Goal: Task Accomplishment & Management: Manage account settings

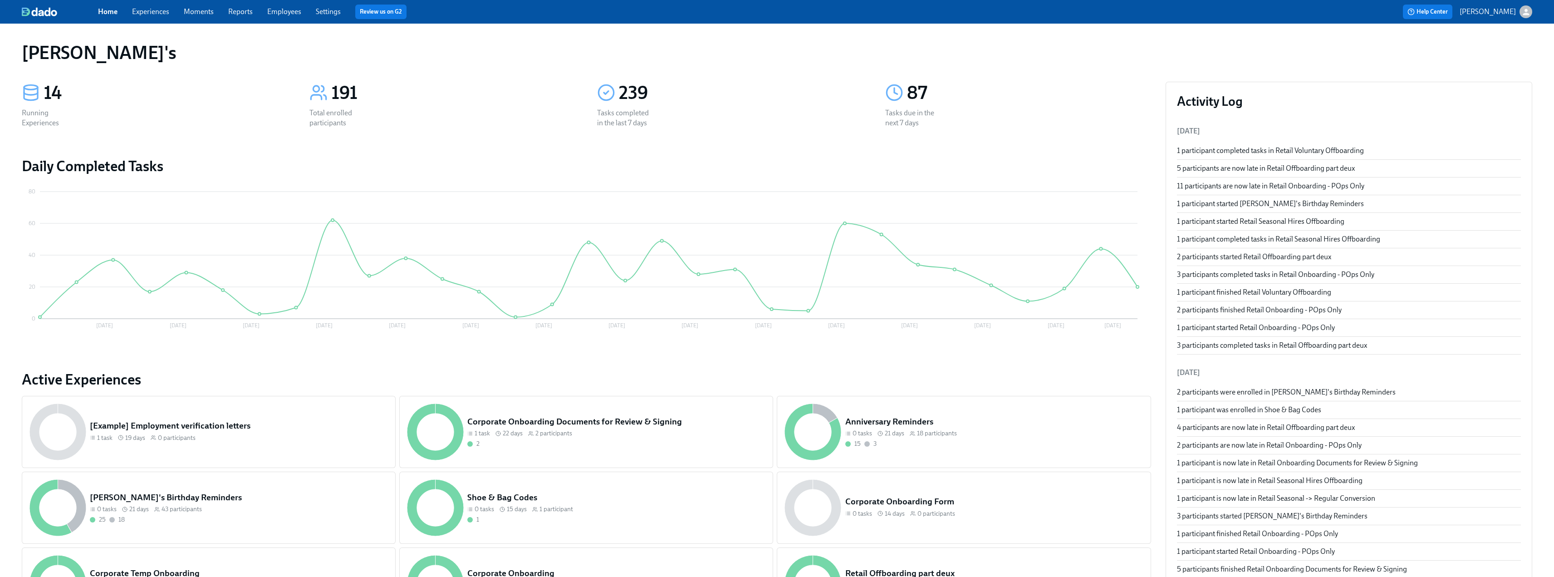
click at [151, 12] on link "Experiences" at bounding box center [150, 11] width 37 height 9
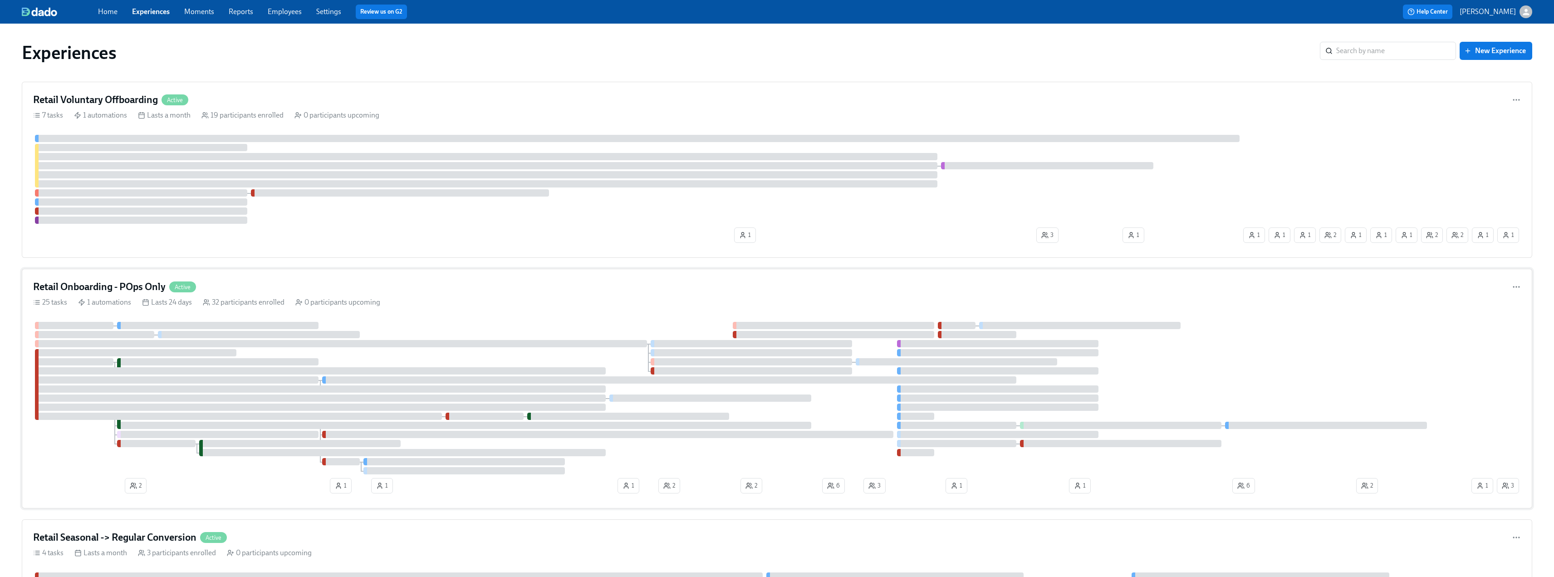
click at [99, 286] on h4 "Retail Onboarding - POps Only" at bounding box center [99, 287] width 132 height 14
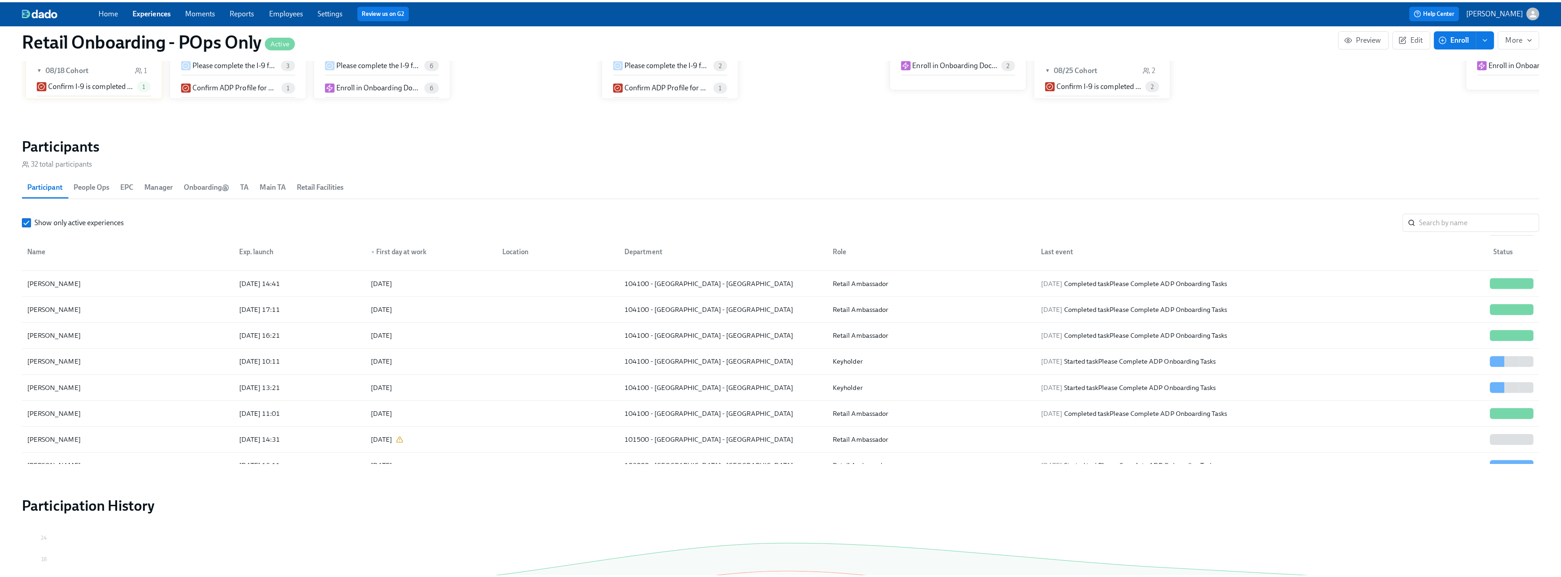
scroll to position [318, 0]
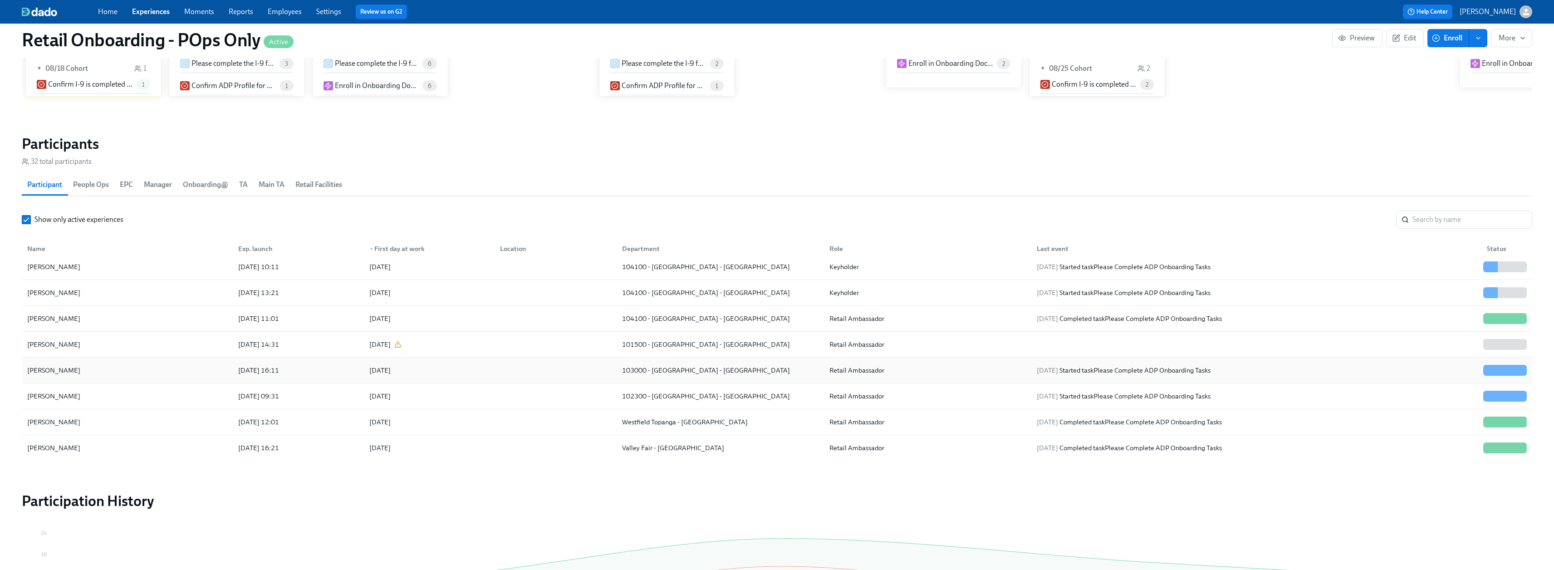
click at [64, 371] on div "[PERSON_NAME]" at bounding box center [54, 370] width 60 height 11
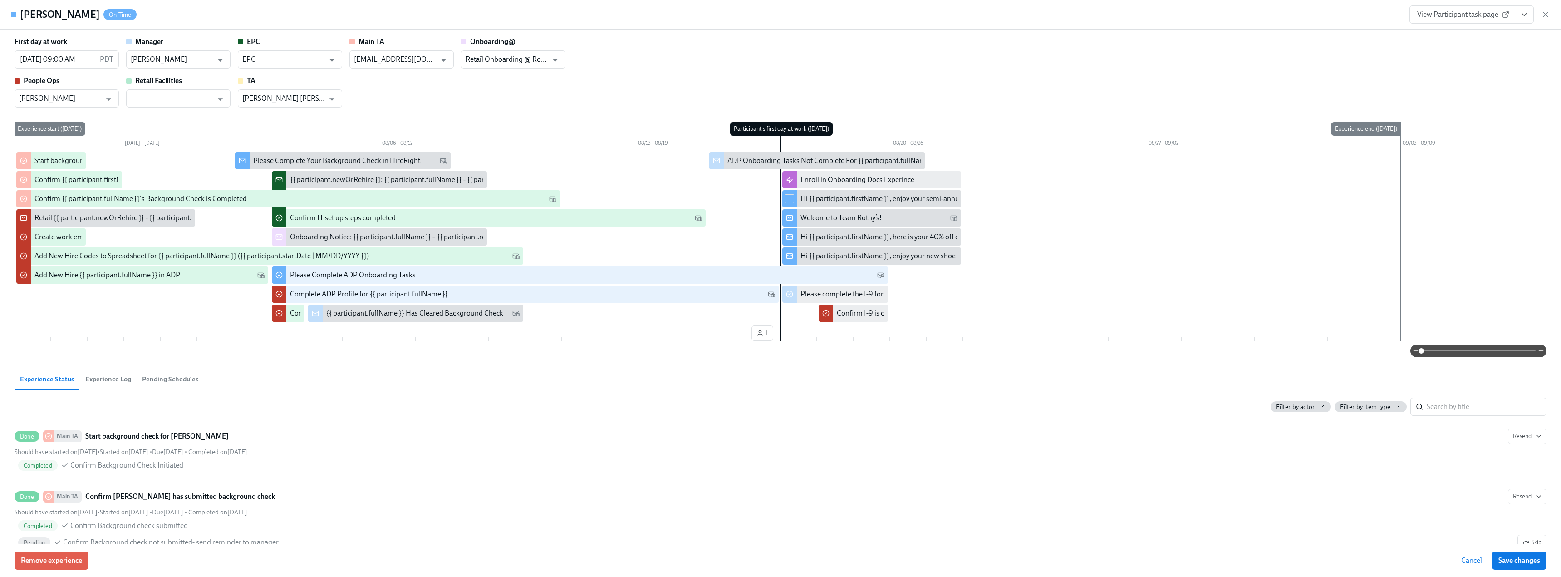
click at [792, 199] on div at bounding box center [789, 198] width 15 height 17
click at [785, 200] on input "checkbox" at bounding box center [789, 199] width 8 height 8
checkbox input "true"
click at [792, 217] on div at bounding box center [789, 217] width 15 height 17
click at [788, 217] on input "checkbox" at bounding box center [789, 218] width 8 height 8
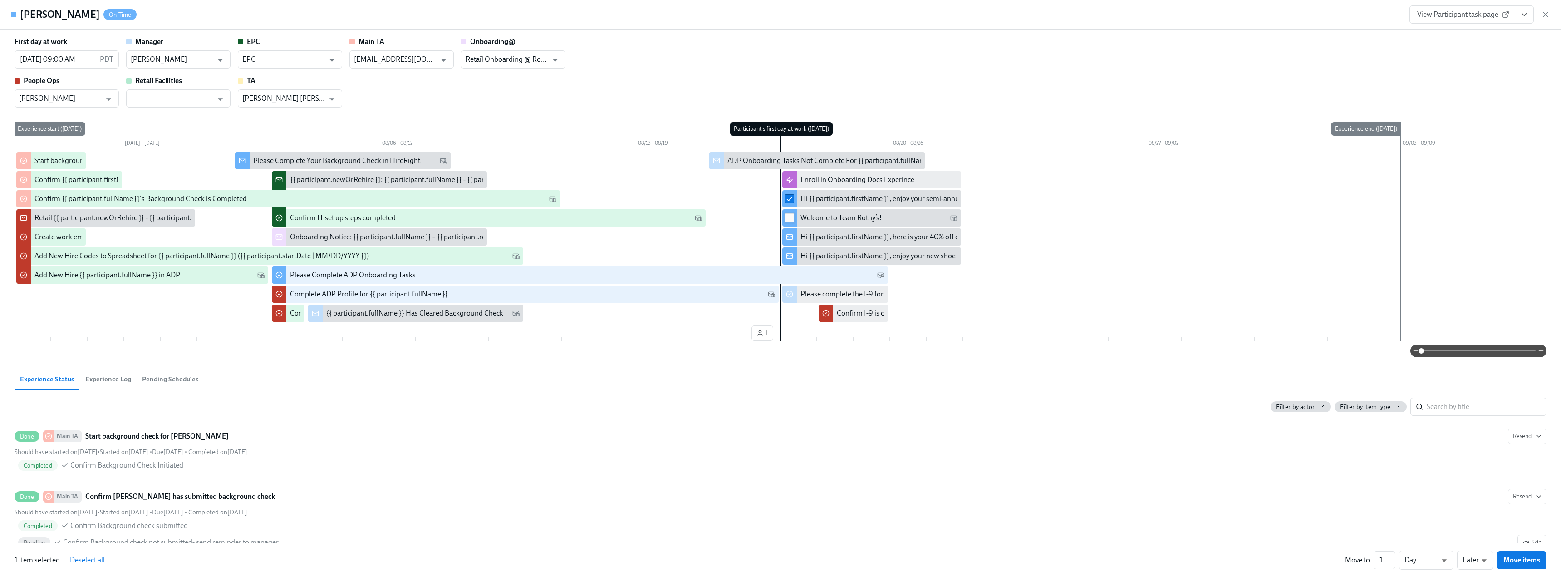
checkbox input "true"
click at [786, 237] on input "checkbox" at bounding box center [789, 237] width 8 height 8
checkbox input "true"
click at [787, 255] on input "checkbox" at bounding box center [789, 256] width 8 height 8
checkbox input "true"
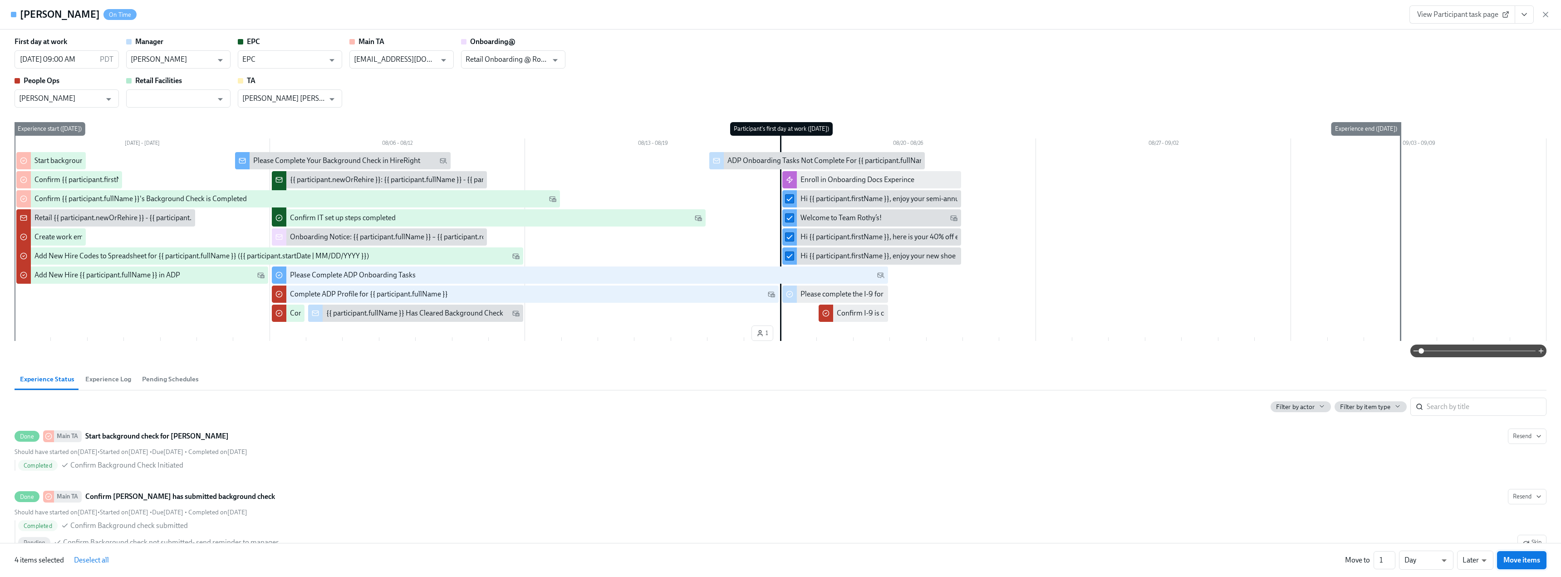
click at [1518, 559] on span "Move items" at bounding box center [1521, 559] width 37 height 9
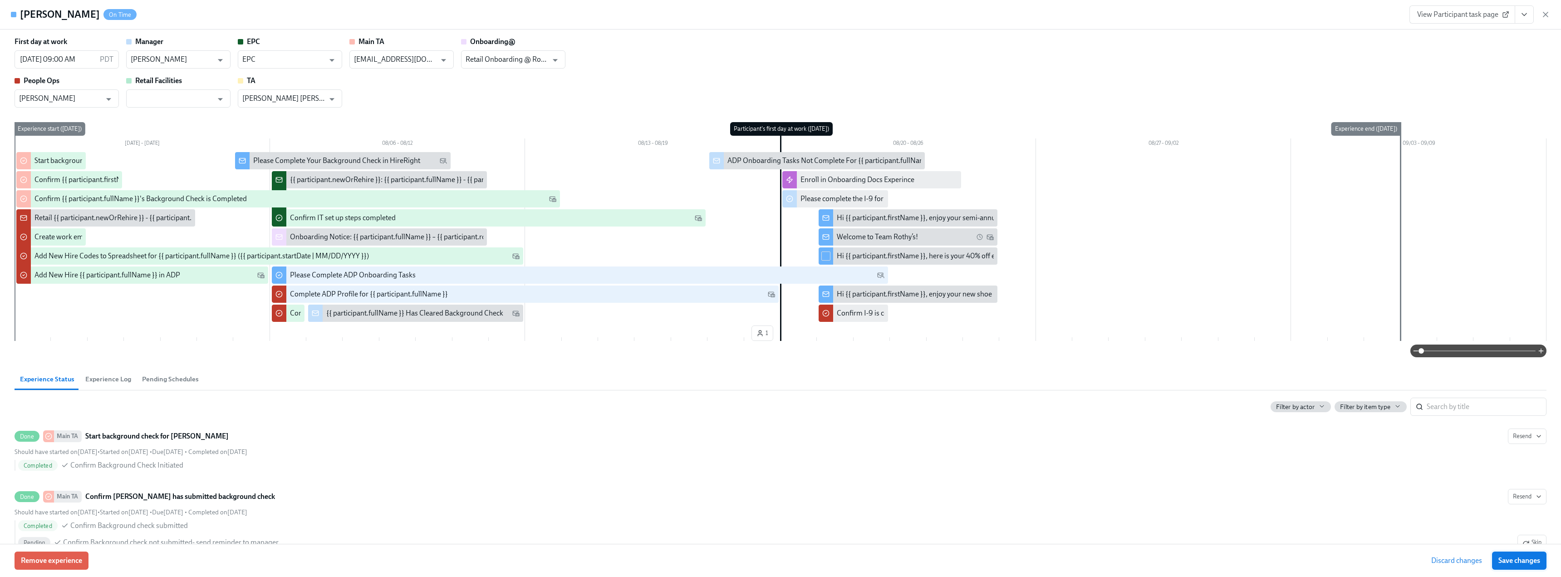
click at [1502, 562] on span "Save changes" at bounding box center [1519, 560] width 42 height 9
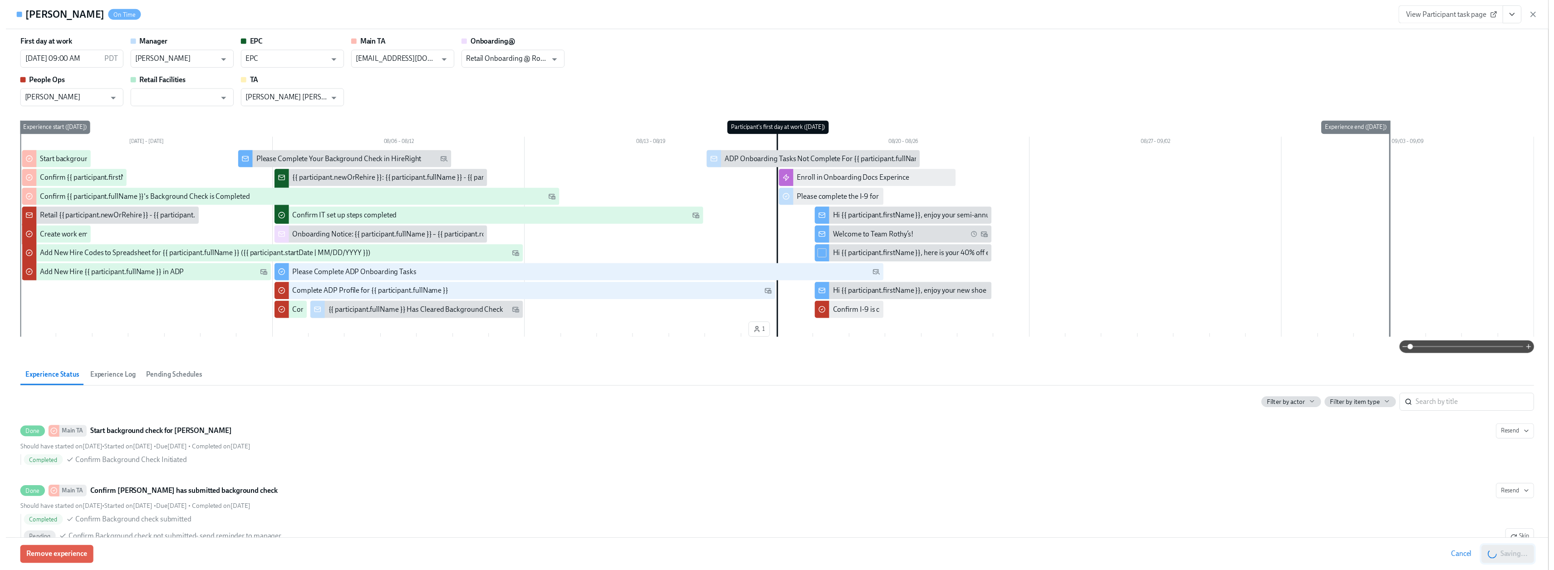
scroll to position [0, 4790]
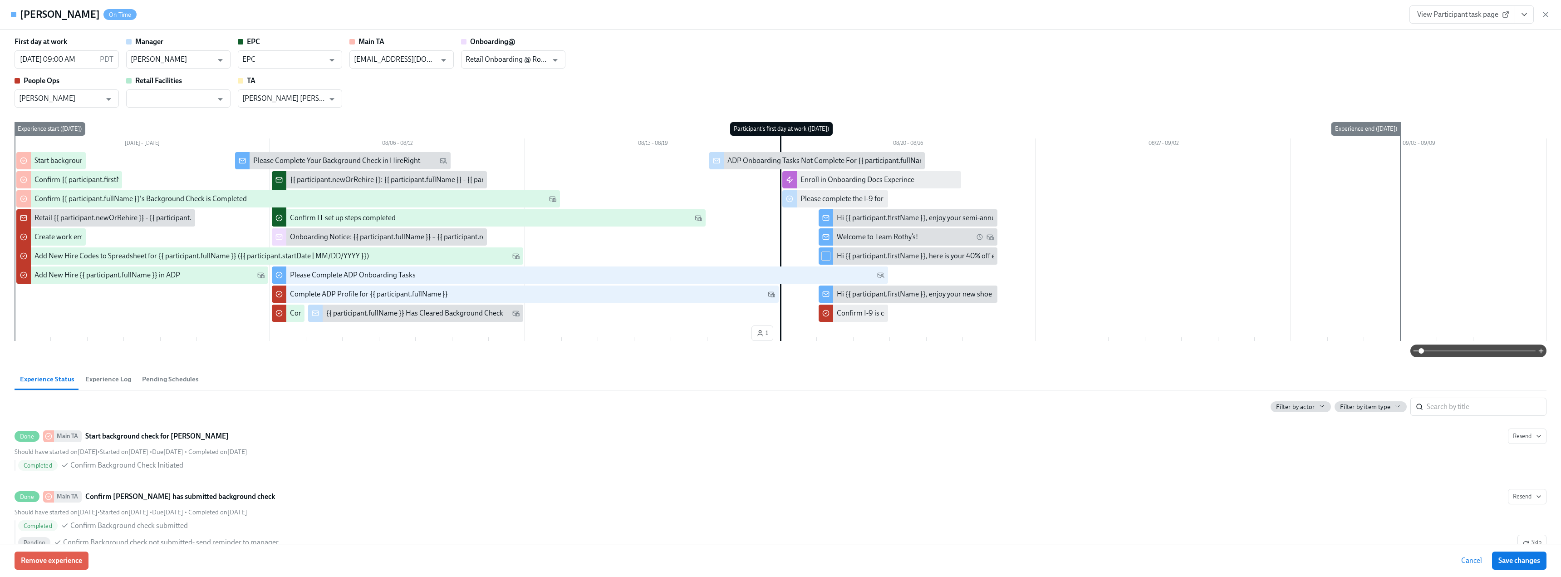
click at [1545, 14] on icon "button" at bounding box center [1545, 14] width 5 height 5
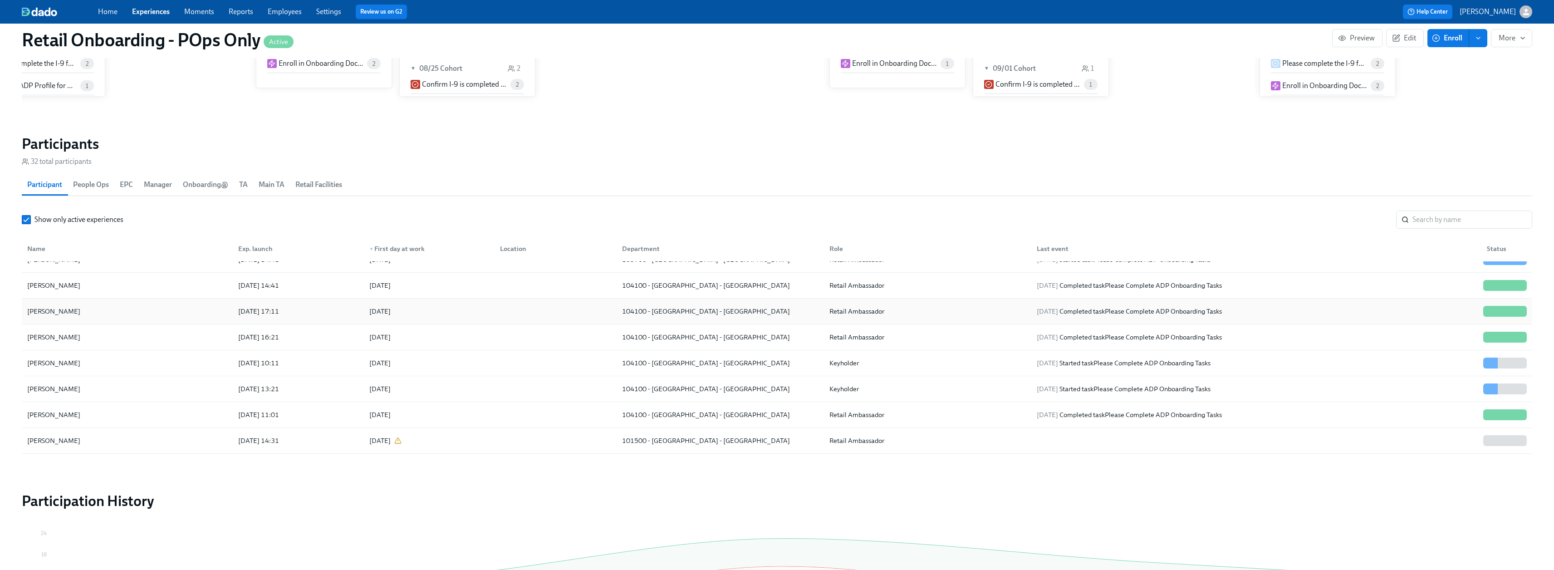
scroll to position [91, 0]
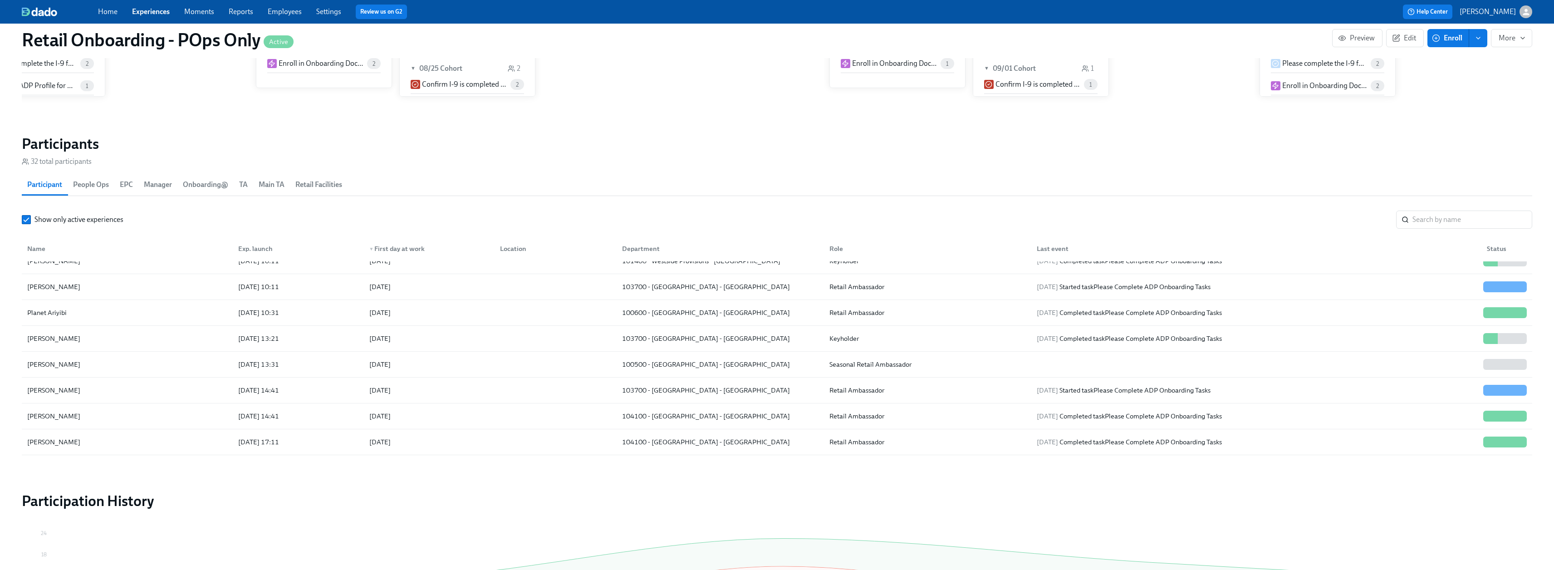
click at [143, 12] on link "Experiences" at bounding box center [151, 11] width 38 height 9
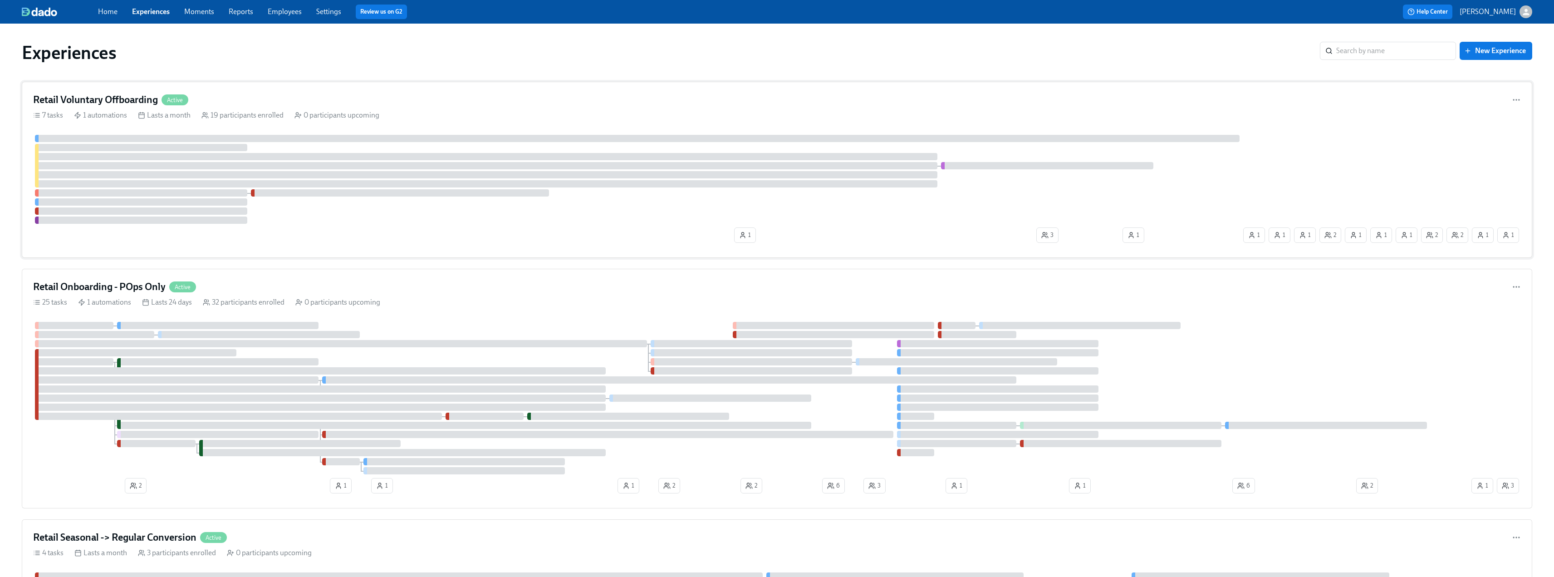
click at [101, 99] on h4 "Retail Voluntary Offboarding" at bounding box center [95, 100] width 125 height 14
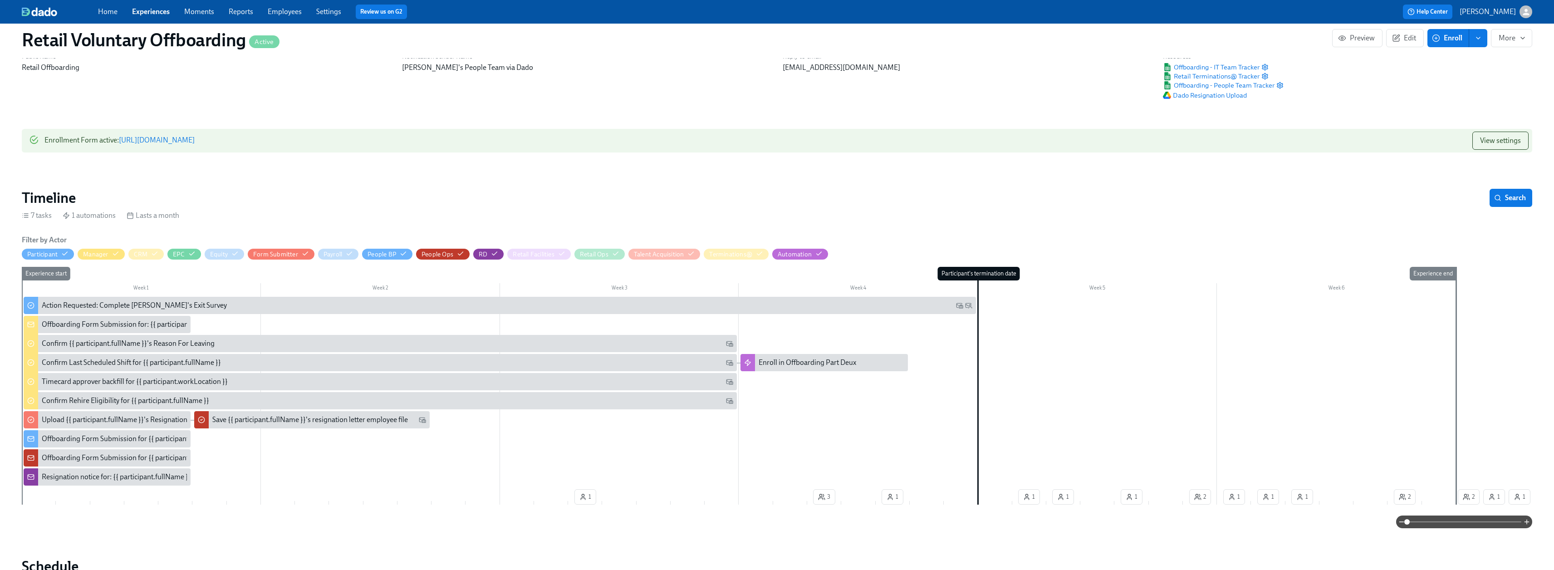
scroll to position [45, 0]
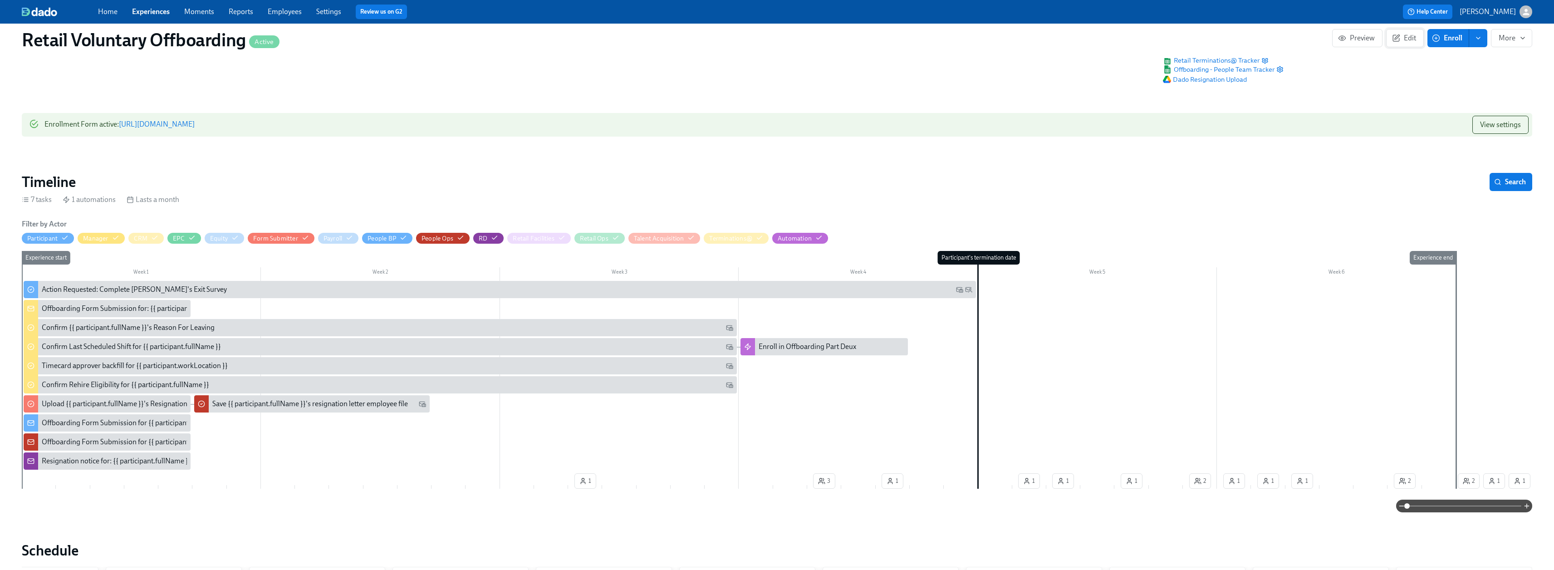
click at [1408, 40] on span "Edit" at bounding box center [1405, 38] width 22 height 9
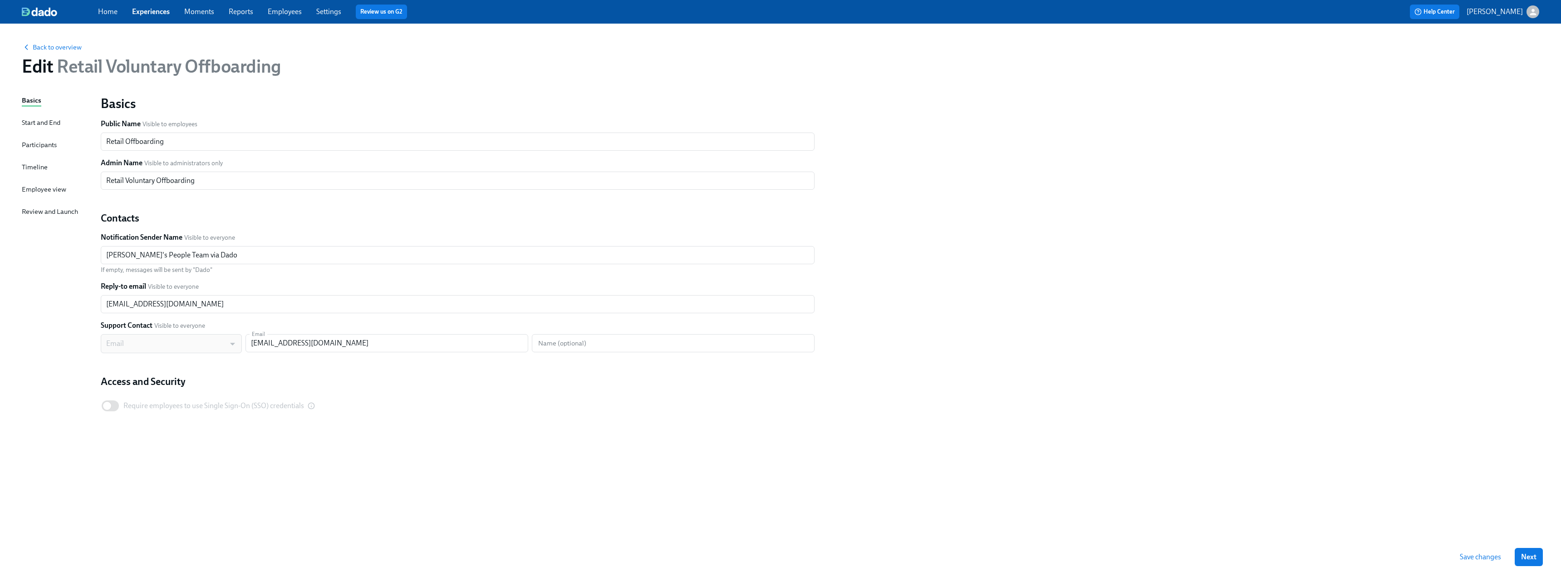
click at [29, 167] on div "Timeline" at bounding box center [35, 167] width 26 height 10
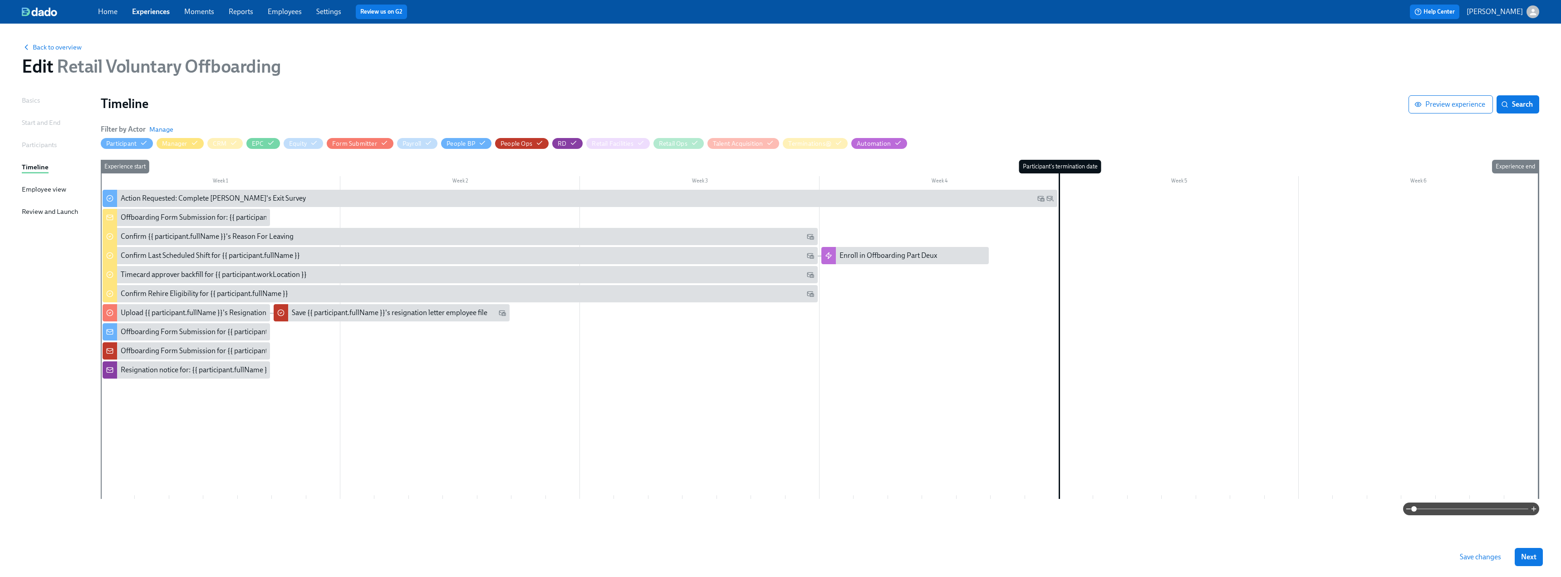
click at [35, 124] on div "Start and End" at bounding box center [41, 122] width 39 height 10
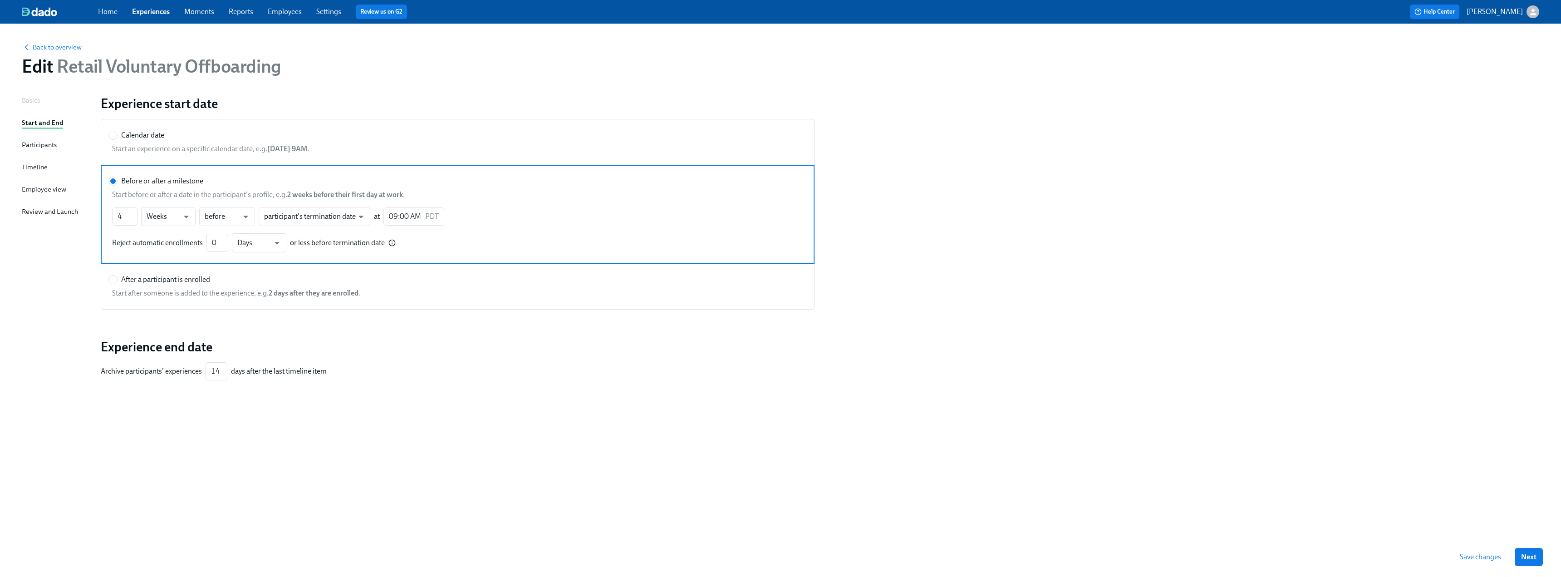
click at [28, 167] on div "Timeline" at bounding box center [35, 167] width 26 height 10
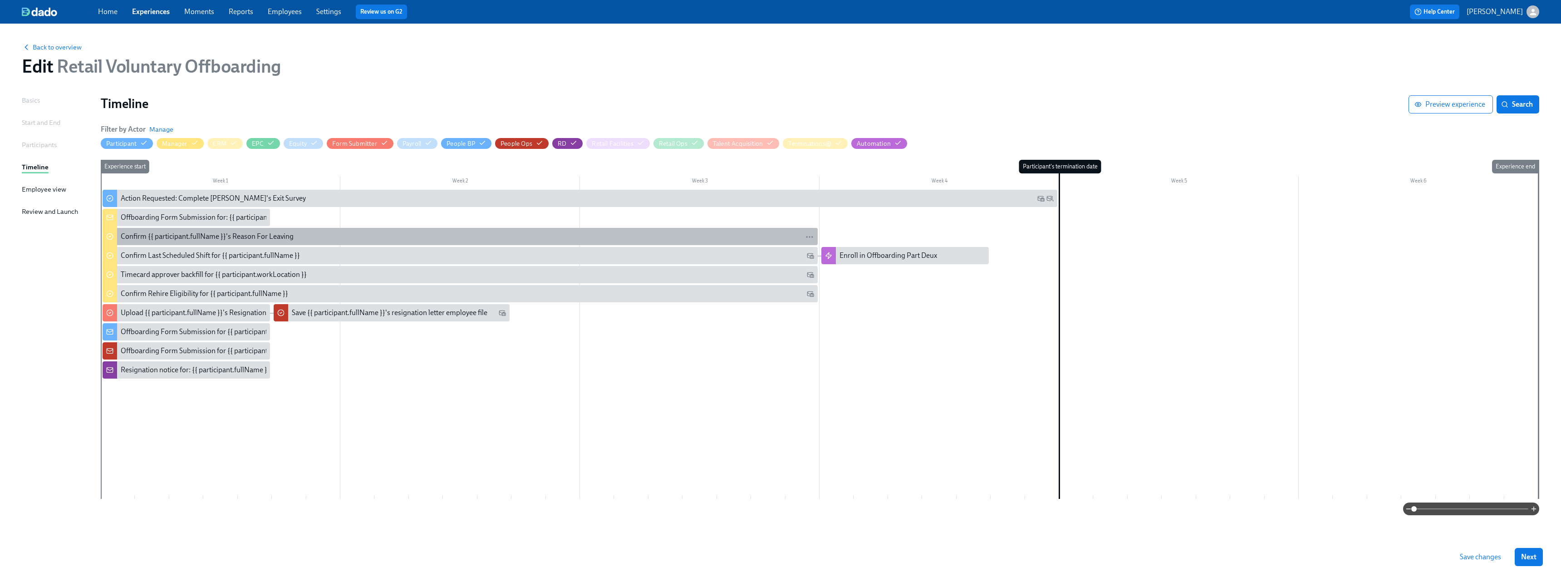
click at [289, 237] on div "Confirm {{ participant.fullName }}'s Reason For Leaving" at bounding box center [207, 236] width 173 height 10
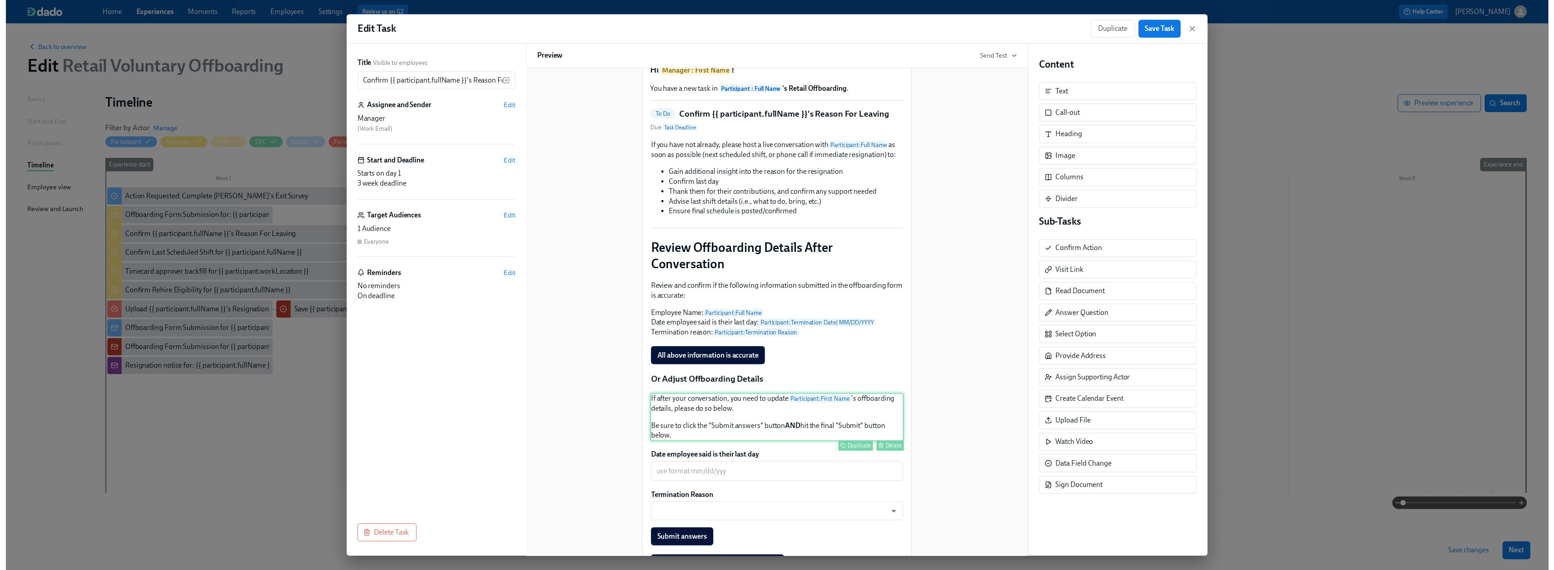
scroll to position [91, 0]
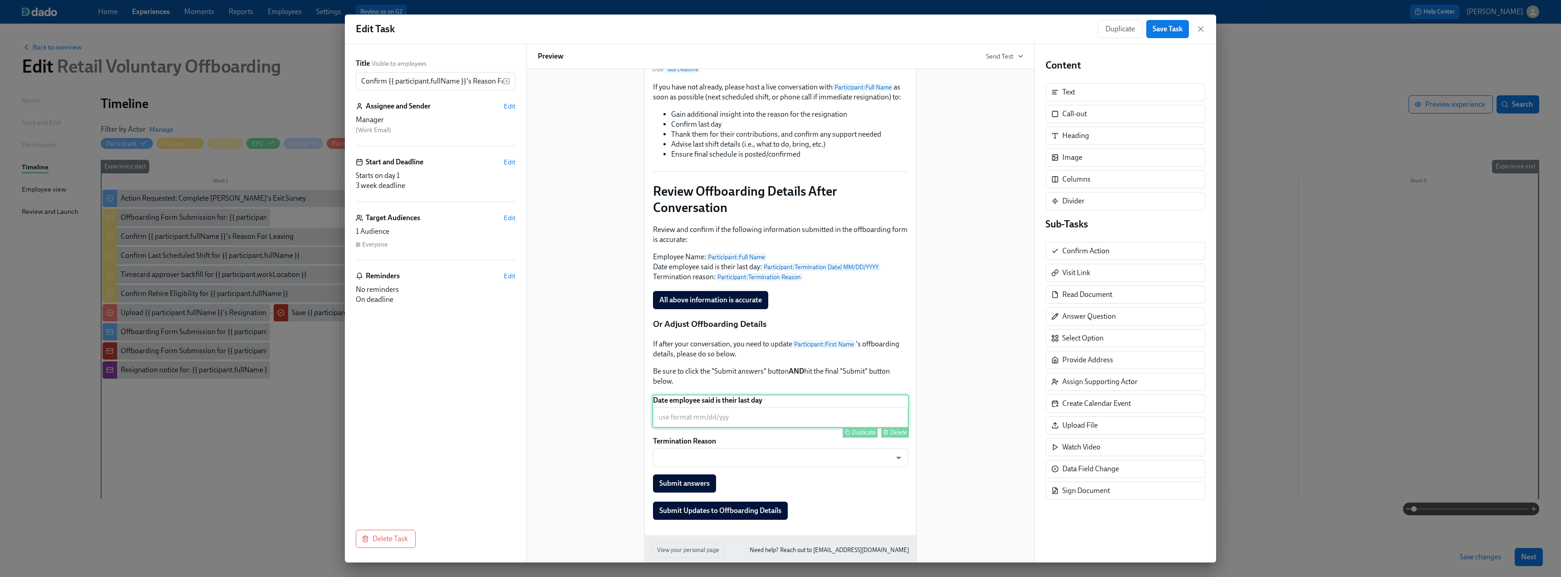
click at [734, 428] on div "Date employee said is their last day ​ Duplicate Delete" at bounding box center [780, 411] width 257 height 34
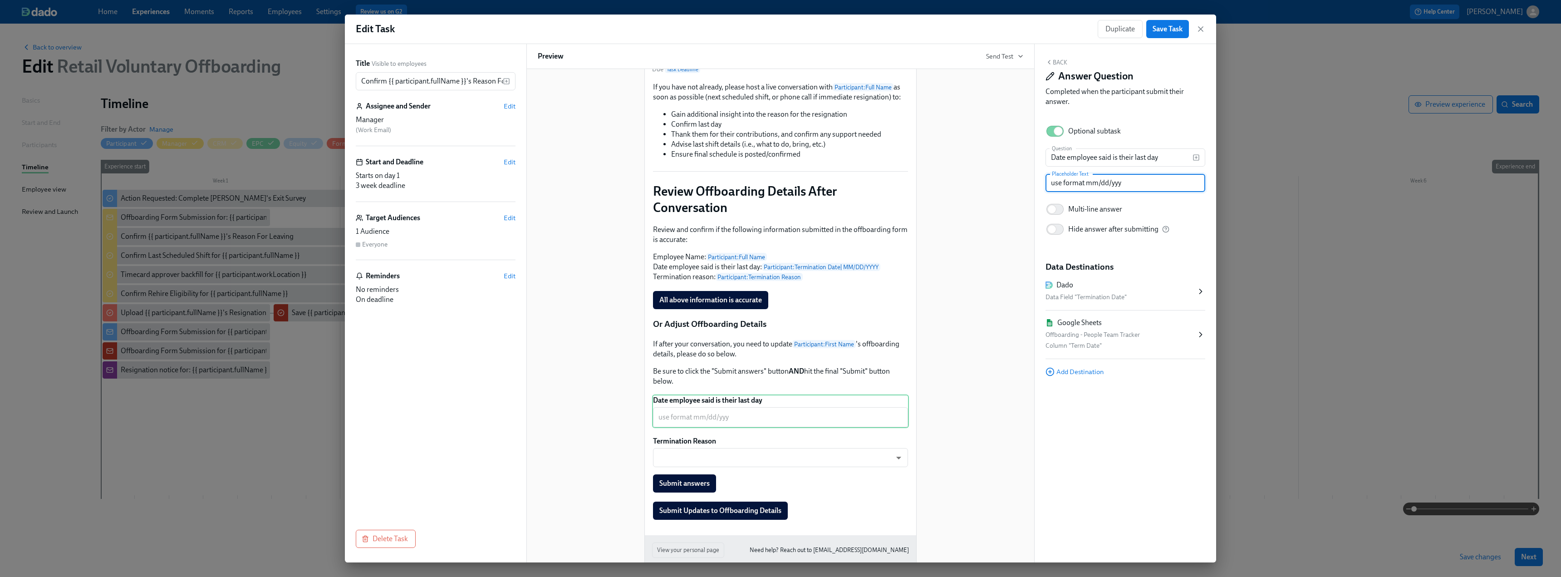
click at [1137, 181] on input "use format mm/dd/yyy" at bounding box center [1125, 183] width 160 height 18
type input "use format mm/dd/yyyy"
click at [1173, 29] on span "Save Task" at bounding box center [1167, 28] width 30 height 9
click at [1200, 29] on icon "button" at bounding box center [1200, 29] width 5 height 5
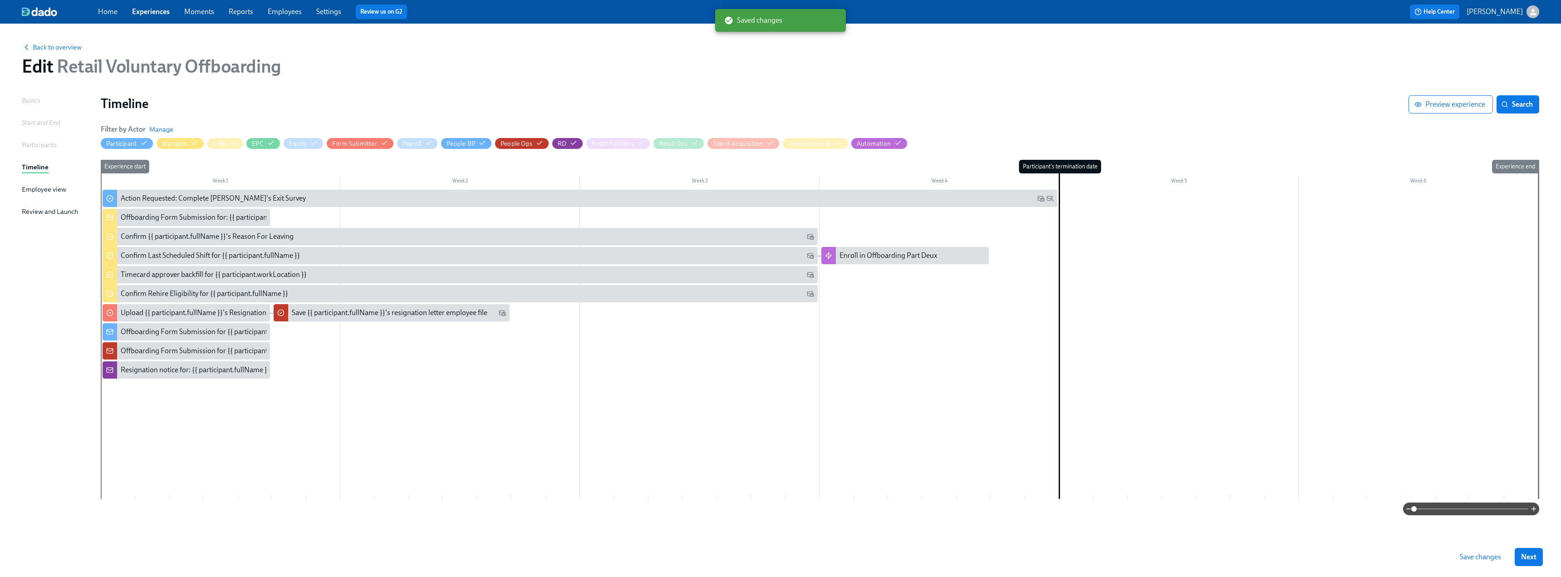
click at [1474, 556] on span "Save changes" at bounding box center [1479, 556] width 41 height 9
click at [54, 51] on span "Back to overview" at bounding box center [52, 47] width 60 height 9
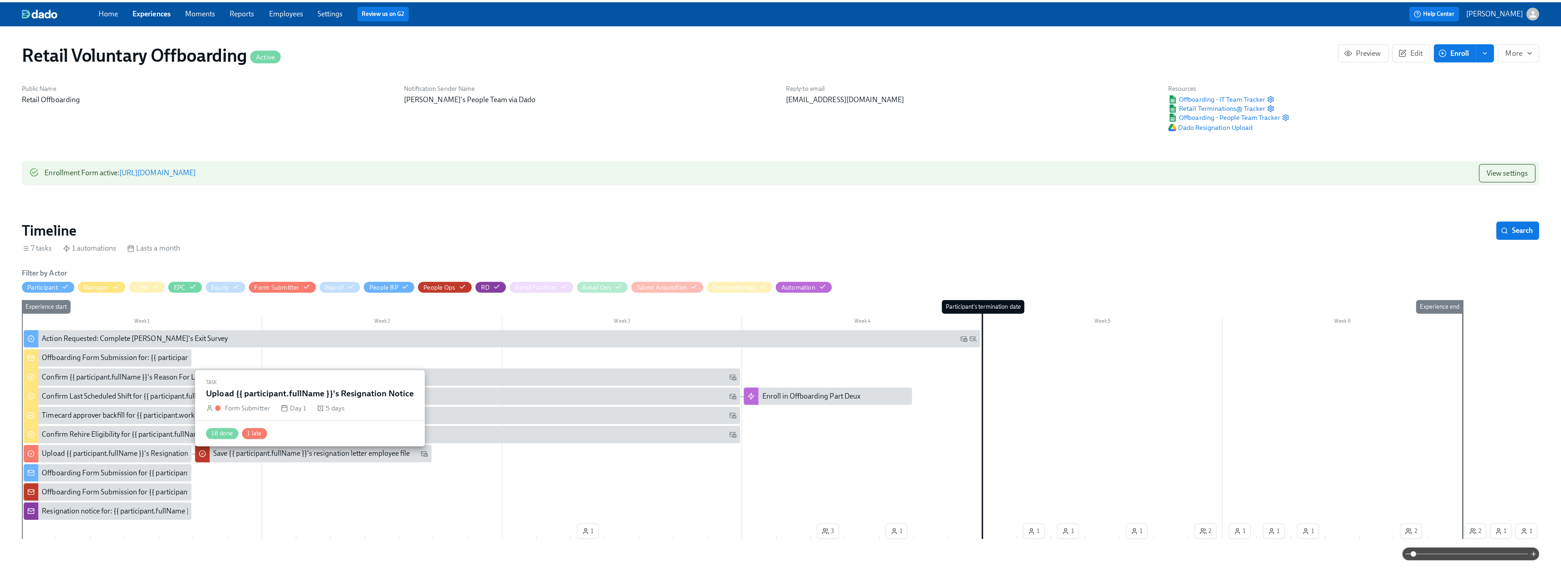
scroll to position [45, 0]
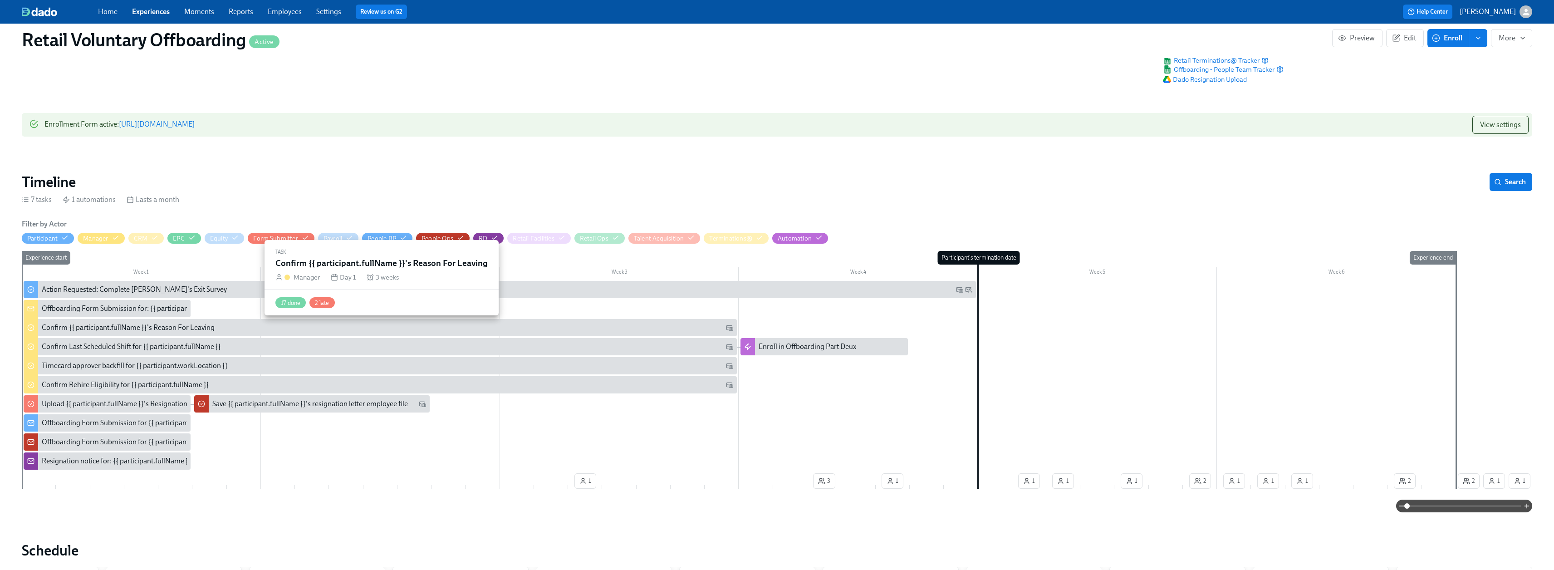
click at [88, 324] on div "Confirm {{ participant.fullName }}'s Reason For Leaving" at bounding box center [128, 328] width 173 height 10
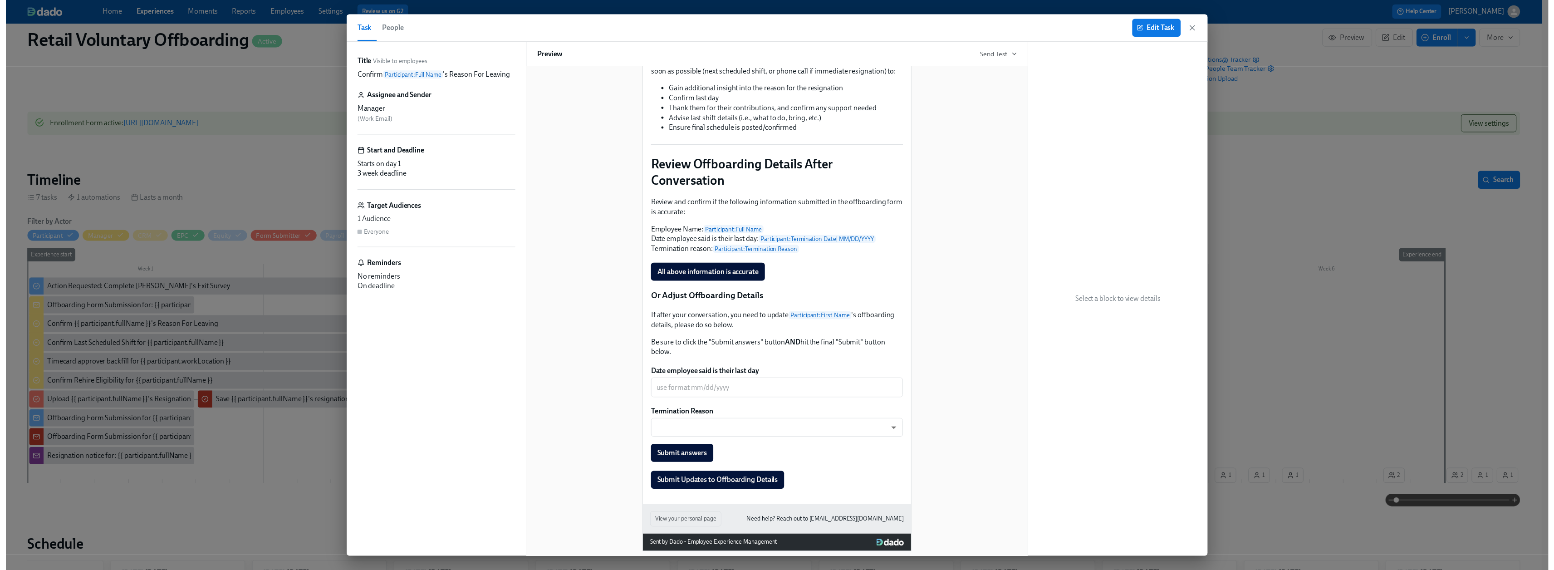
scroll to position [136, 0]
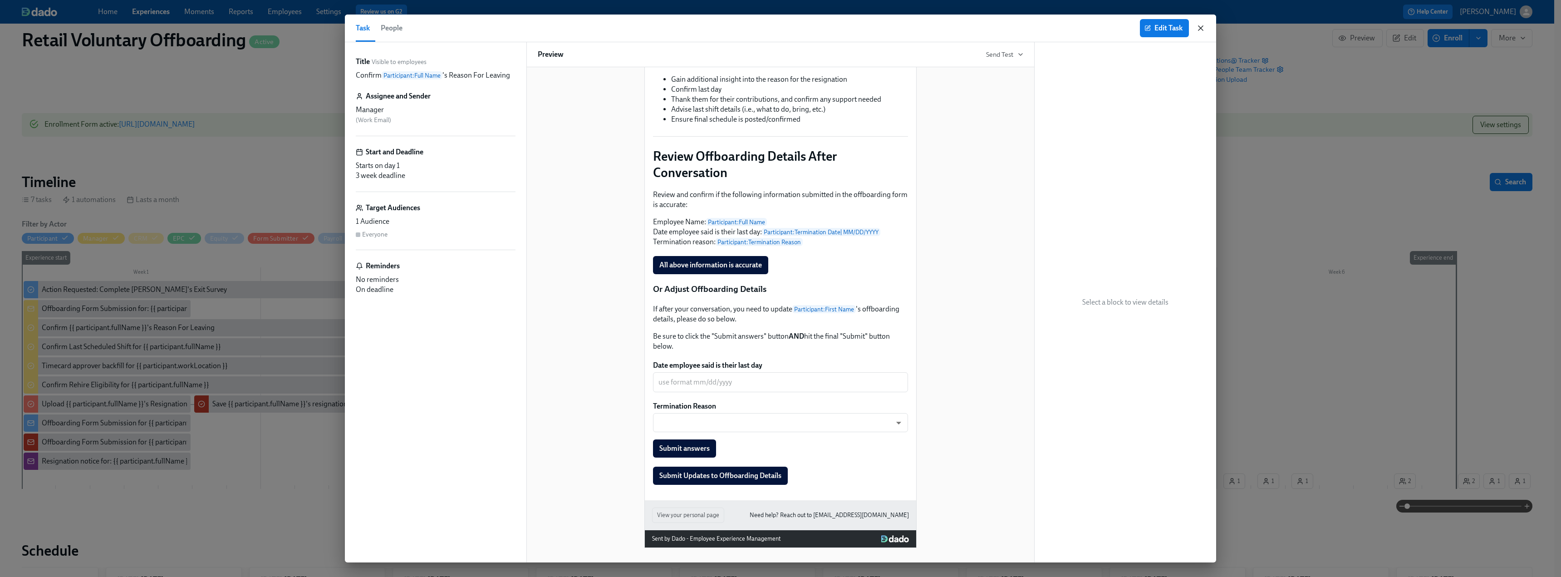
click at [1201, 28] on icon "button" at bounding box center [1200, 28] width 5 height 5
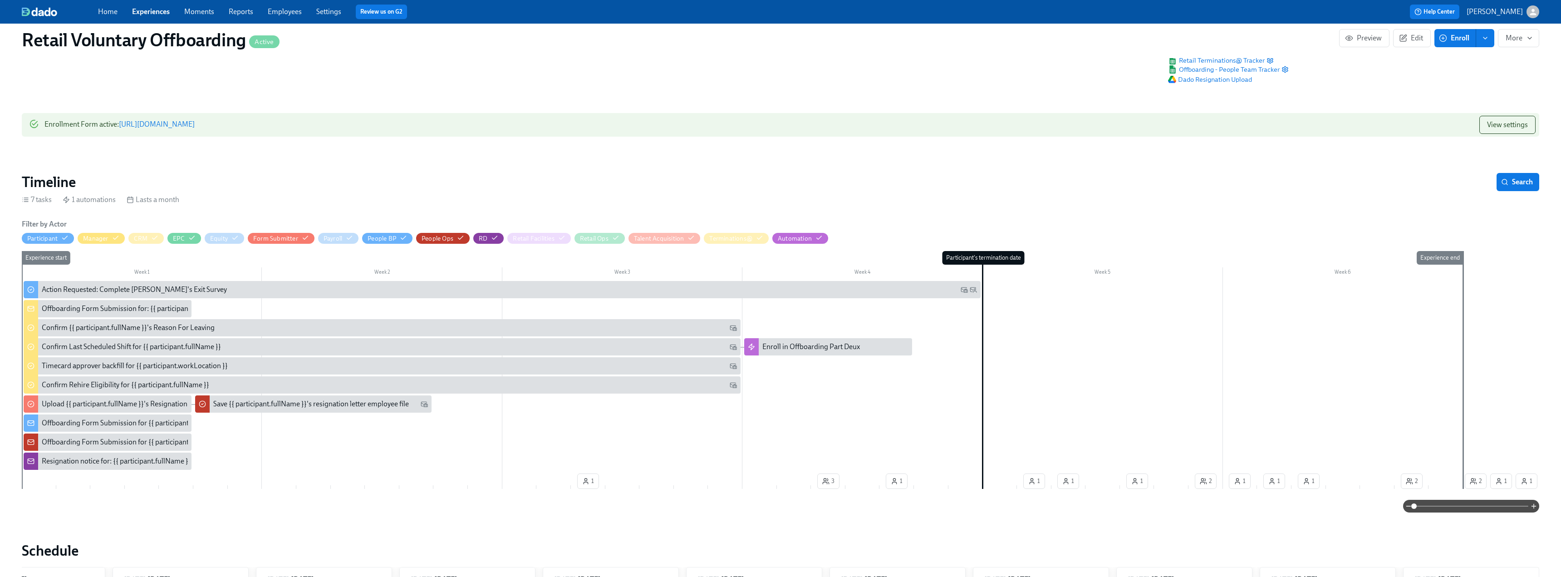
scroll to position [0, 2776]
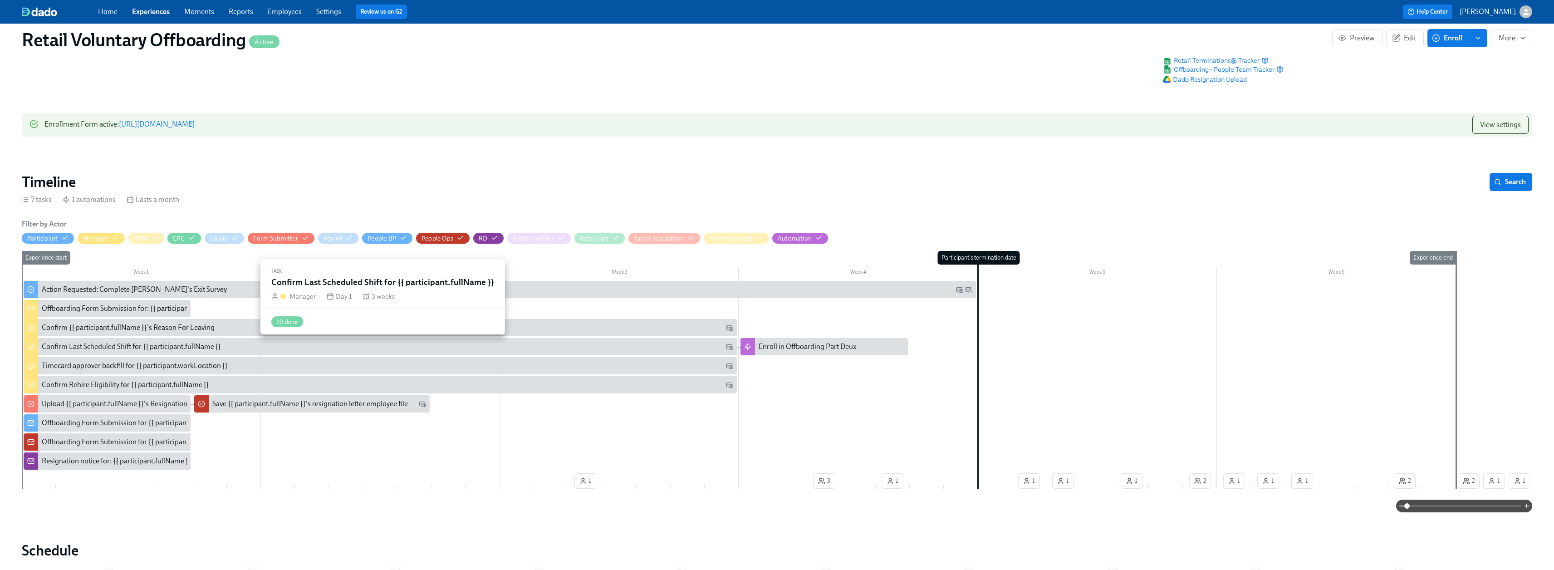
click at [98, 348] on div "Confirm Last Scheduled Shift for {{ participant.fullName }}" at bounding box center [131, 347] width 179 height 10
